Goal: Navigation & Orientation: Find specific page/section

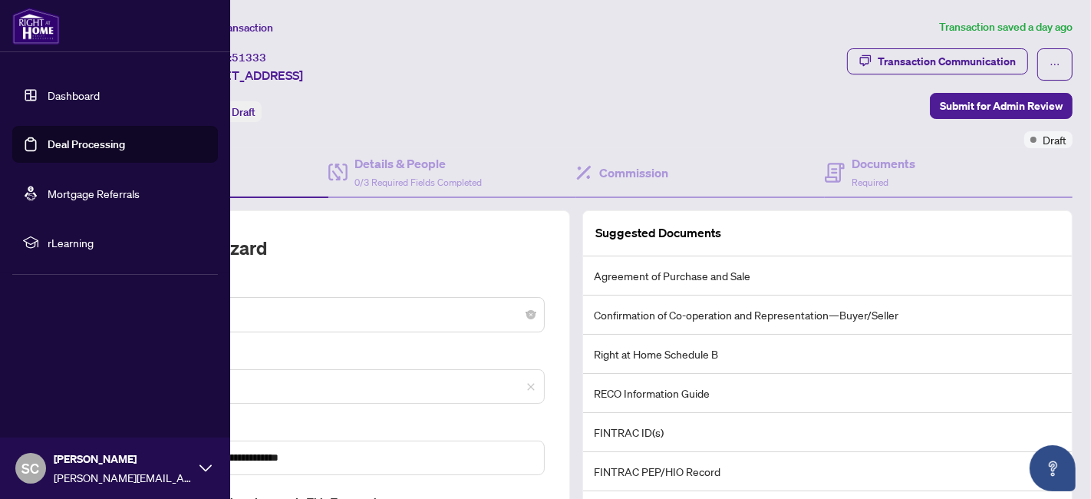
click at [65, 97] on link "Dashboard" at bounding box center [74, 95] width 52 height 14
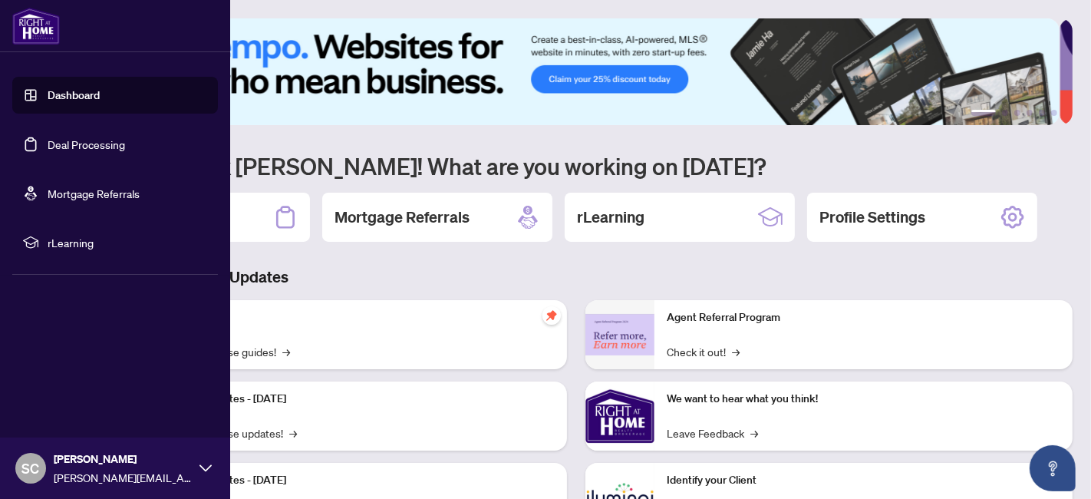
click at [77, 147] on link "Deal Processing" at bounding box center [86, 144] width 77 height 14
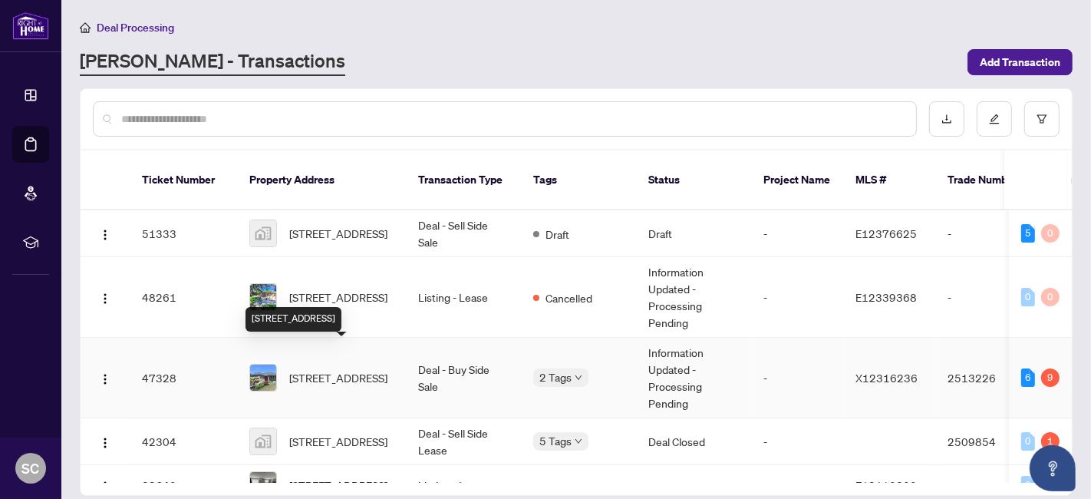
click at [322, 369] on span "[STREET_ADDRESS]" at bounding box center [338, 377] width 98 height 17
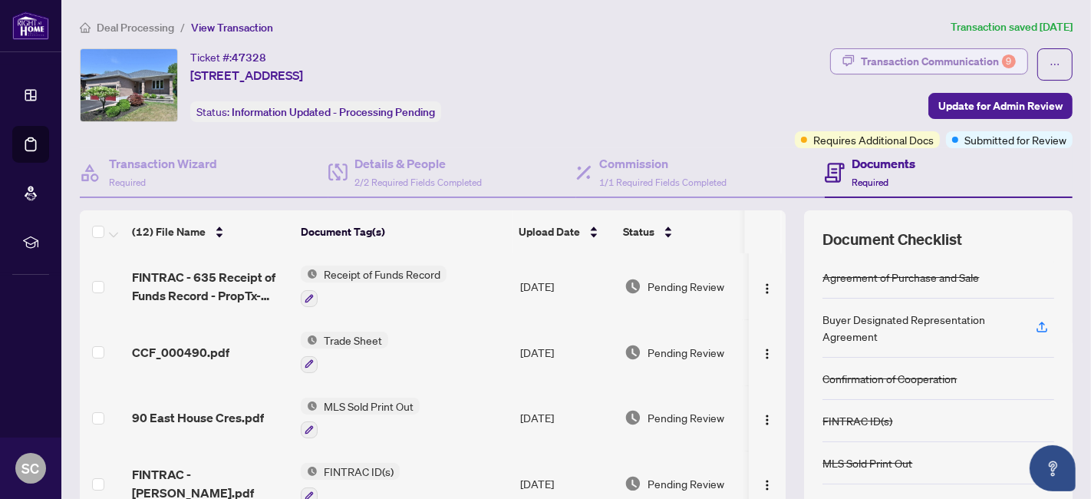
click at [958, 63] on div "Transaction Communication 9" at bounding box center [938, 61] width 155 height 25
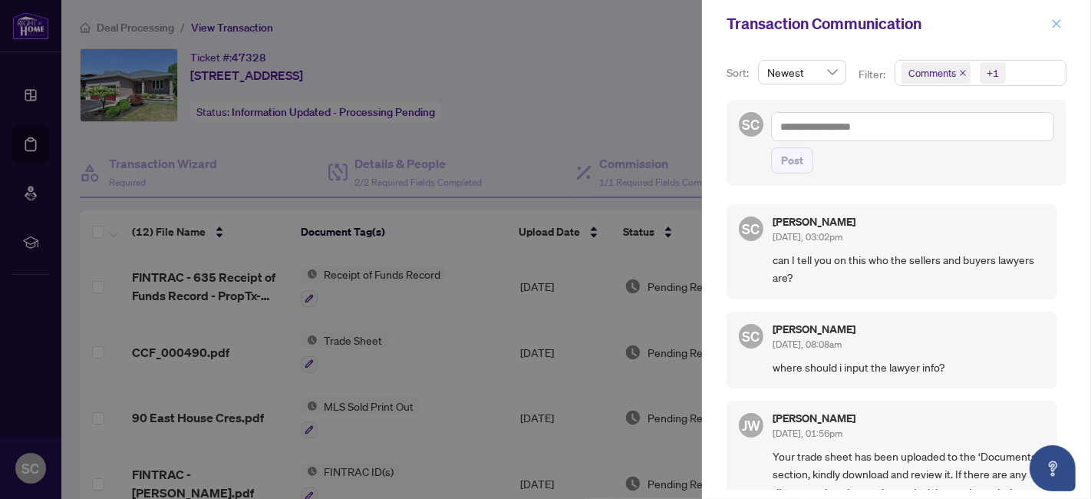
click at [1060, 25] on icon "close" at bounding box center [1056, 23] width 11 height 11
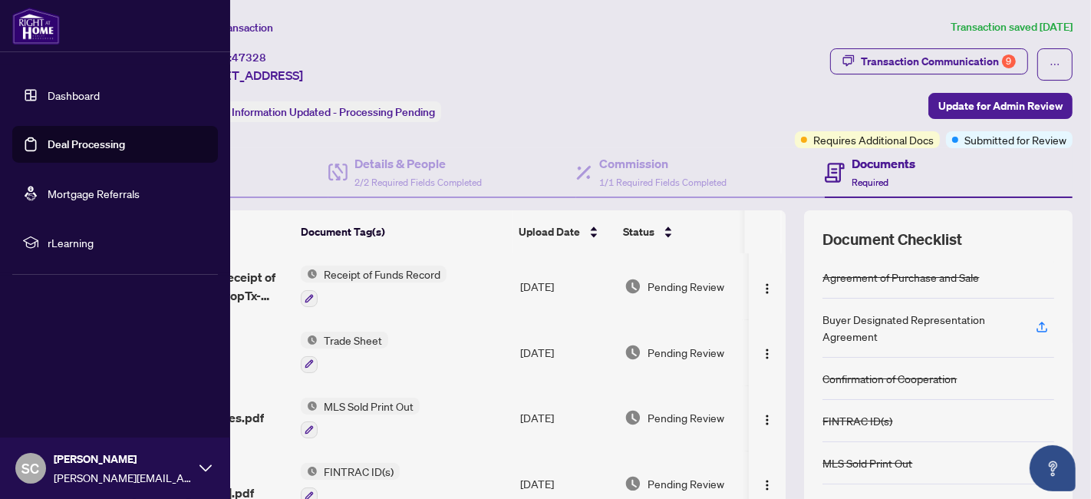
click at [48, 137] on link "Deal Processing" at bounding box center [86, 144] width 77 height 14
